Goal: Check status

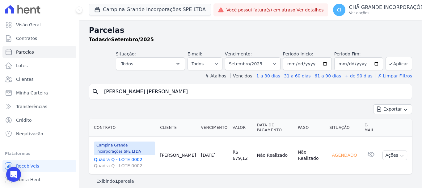
select select
click at [176, 93] on input "Ana Cecilia chaves de Souza" at bounding box center [254, 91] width 309 height 12
click at [176, 94] on input "Ana Cecilia chaves de Souza" at bounding box center [254, 91] width 309 height 12
click at [176, 93] on input "Ana Cecilia chaves de Souza" at bounding box center [254, 91] width 309 height 12
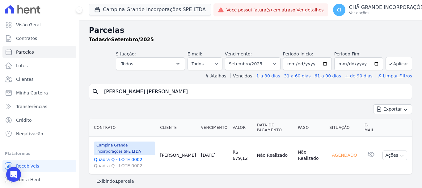
click at [176, 93] on input "Ana Cecilia chaves de Souza" at bounding box center [254, 91] width 309 height 12
paste input "[PERSON_NAME] [PERSON_NAME] dos [PERSON_NAME]"
type input "[PERSON_NAME] [PERSON_NAME] dos [PERSON_NAME]"
select select
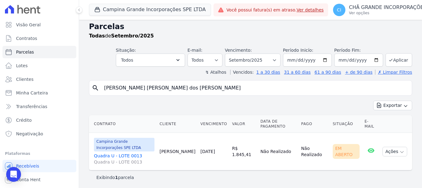
scroll to position [5, 0]
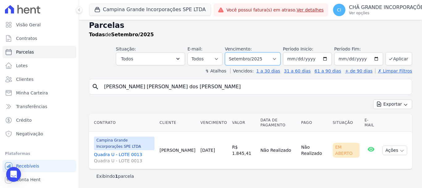
click at [278, 57] on select "Filtrar por período ──────── Todos os meses Janeiro/2023 Fevereiro/2023 Março/2…" at bounding box center [253, 58] width 56 height 13
click at [277, 57] on select "Filtrar por período ──────── Todos os meses Janeiro/2023 Fevereiro/2023 Março/2…" at bounding box center [253, 58] width 56 height 13
select select "05/2025"
click at [229, 52] on select "Filtrar por período ──────── Todos os meses Janeiro/2023 Fevereiro/2023 Março/2…" at bounding box center [253, 58] width 56 height 13
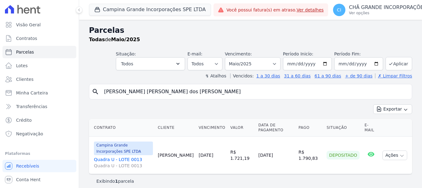
select select
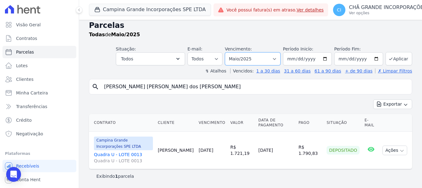
click at [277, 58] on select "Filtrar por período ──────── Todos os meses Janeiro/2023 Fevereiro/2023 Março/2…" at bounding box center [253, 58] width 56 height 13
select select "06/2025"
click at [229, 52] on select "Filtrar por período ──────── Todos os meses Janeiro/2023 Fevereiro/2023 Março/2…" at bounding box center [253, 58] width 56 height 13
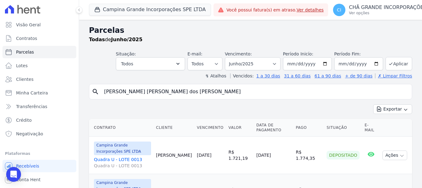
select select
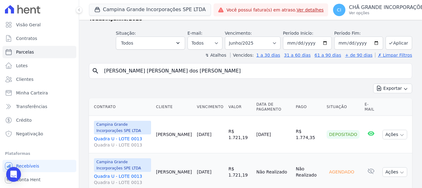
scroll to position [42, 0]
